Goal: Task Accomplishment & Management: Use online tool/utility

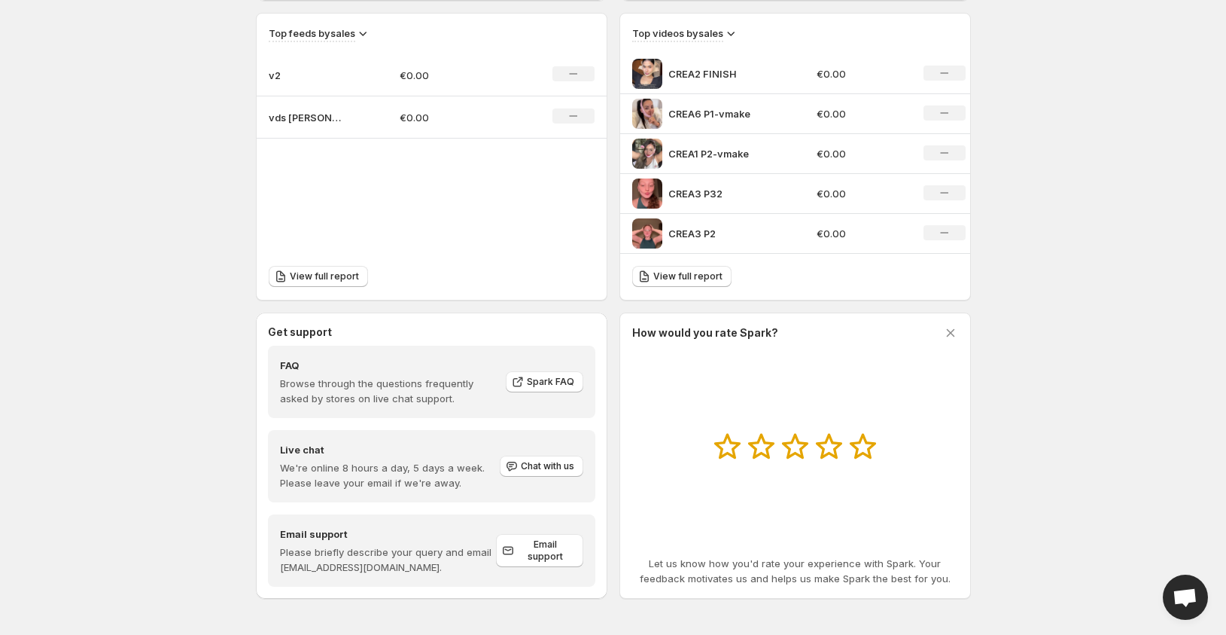
scroll to position [368, 0]
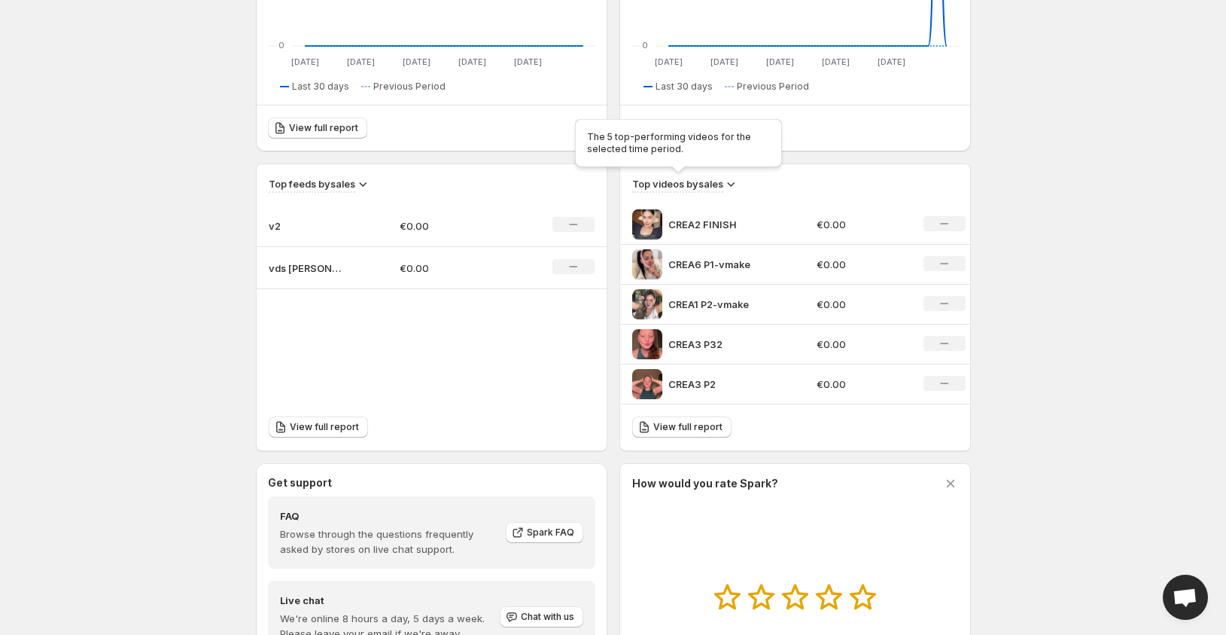
click at [723, 183] on h3 "Top videos by sales" at bounding box center [677, 183] width 91 height 15
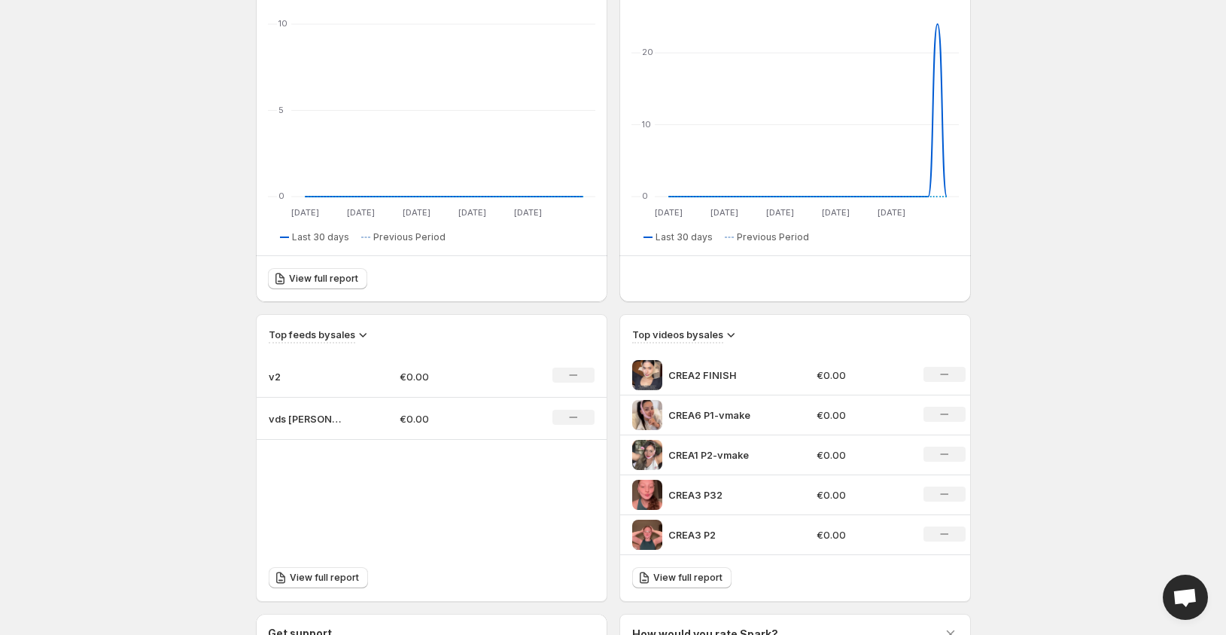
scroll to position [293, 0]
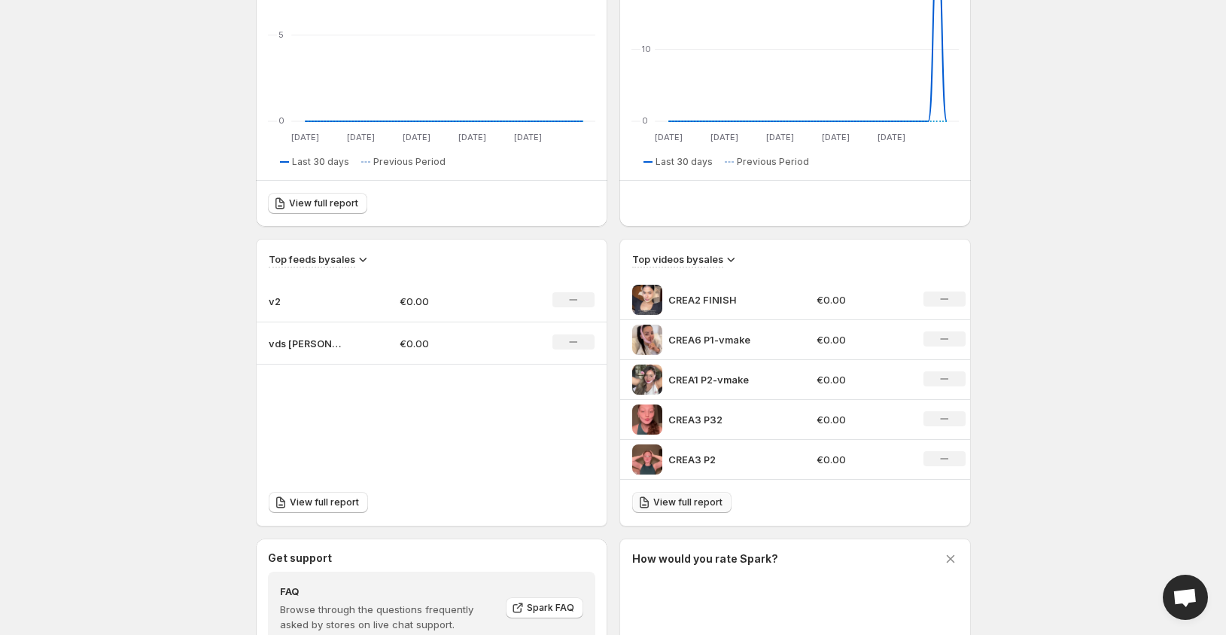
click at [674, 502] on span "View full report" at bounding box center [687, 502] width 69 height 12
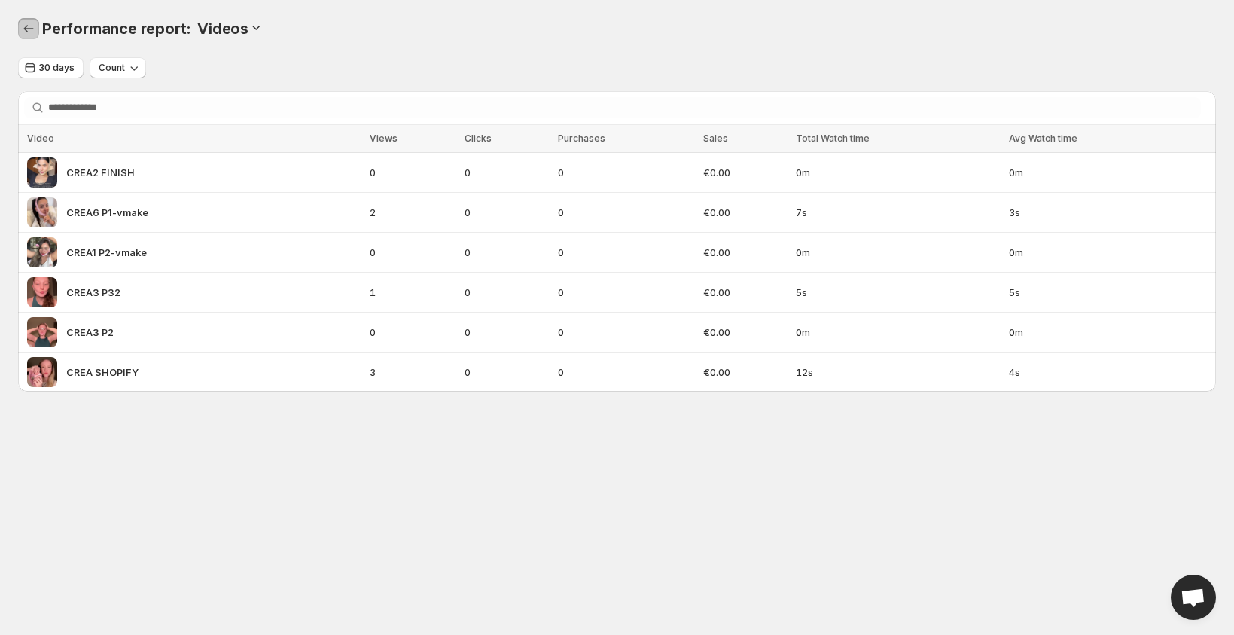
click at [24, 33] on icon "Performance report" at bounding box center [28, 28] width 15 height 15
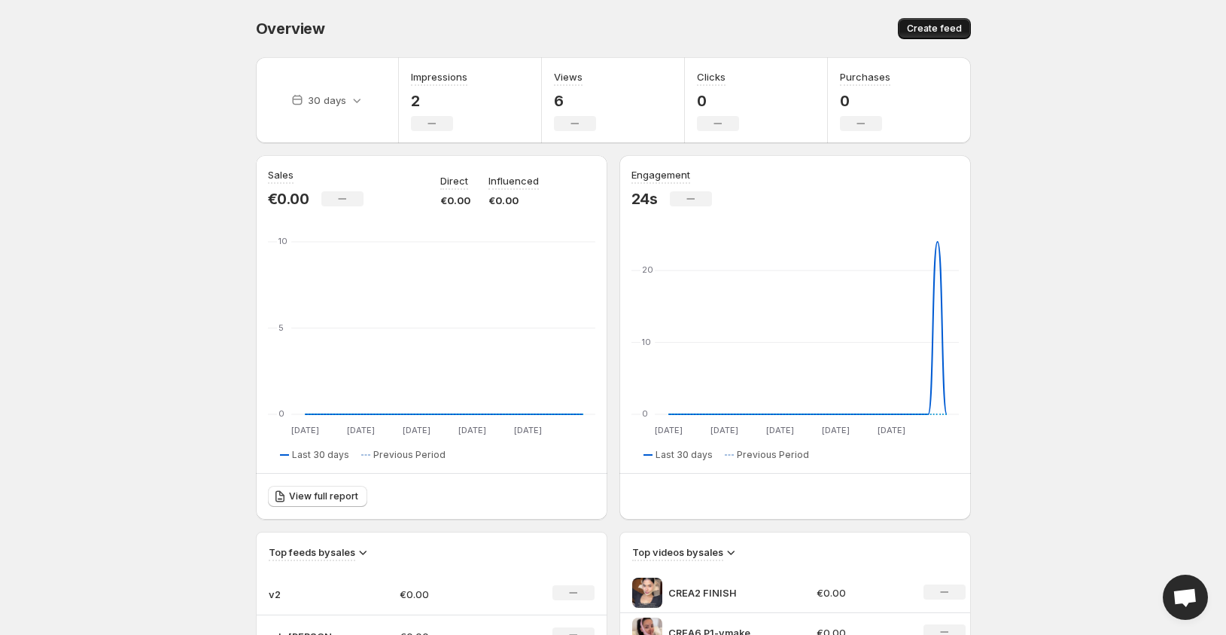
click at [942, 24] on span "Create feed" at bounding box center [934, 29] width 55 height 12
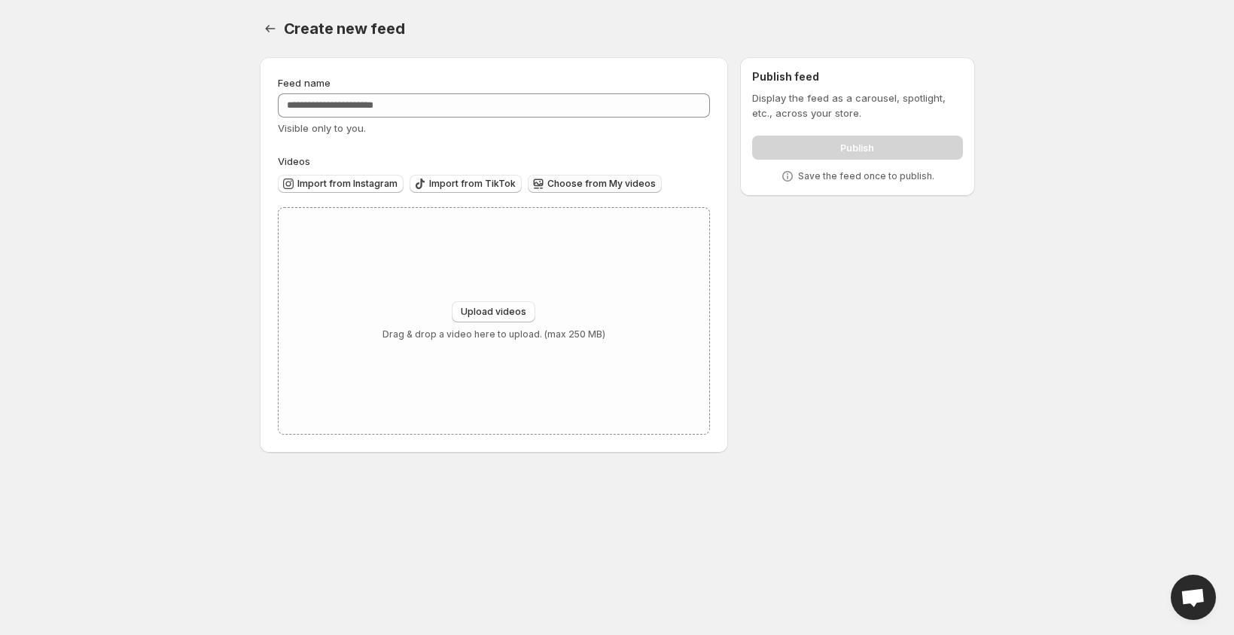
click at [579, 189] on span "Choose from My videos" at bounding box center [601, 184] width 108 height 12
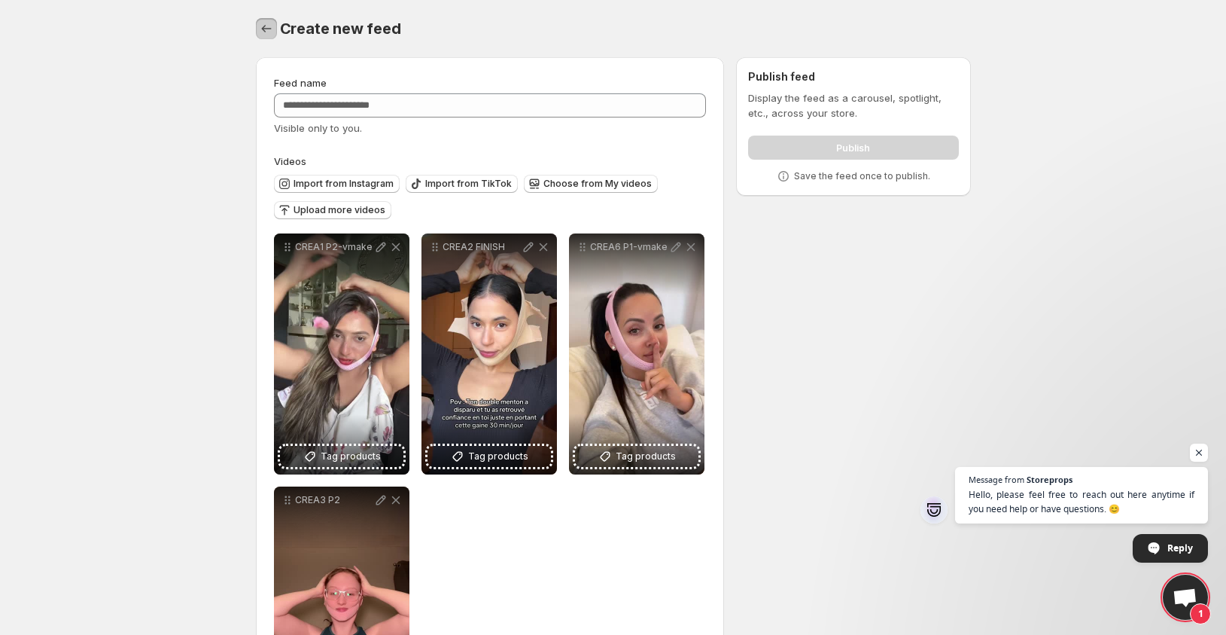
click at [272, 29] on icon "Settings" at bounding box center [266, 28] width 15 height 15
click at [276, 42] on div "Create new feed. This page is ready Create new feed" at bounding box center [613, 28] width 715 height 57
click at [264, 38] on button "Settings" at bounding box center [266, 28] width 21 height 21
